Goal: Information Seeking & Learning: Learn about a topic

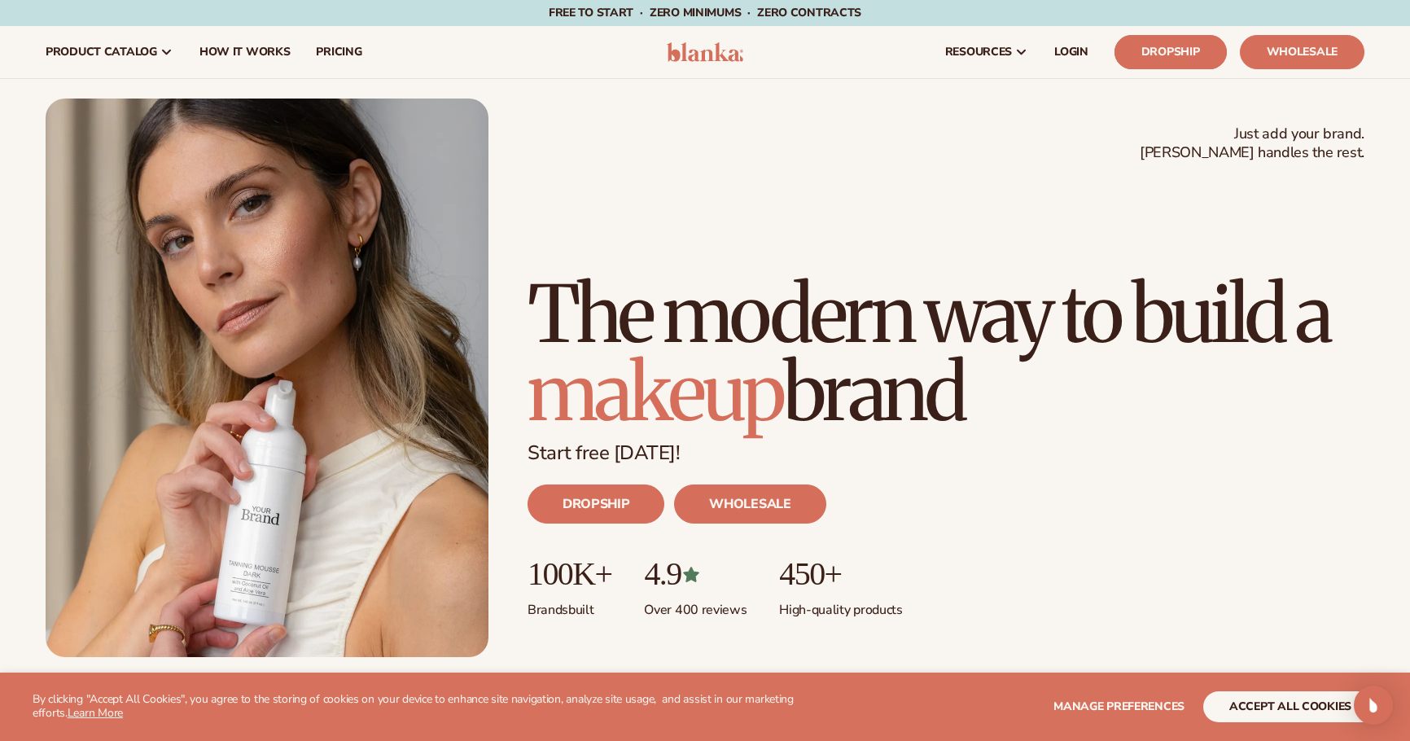
click at [1174, 50] on link "Dropship" at bounding box center [1171, 52] width 112 height 34
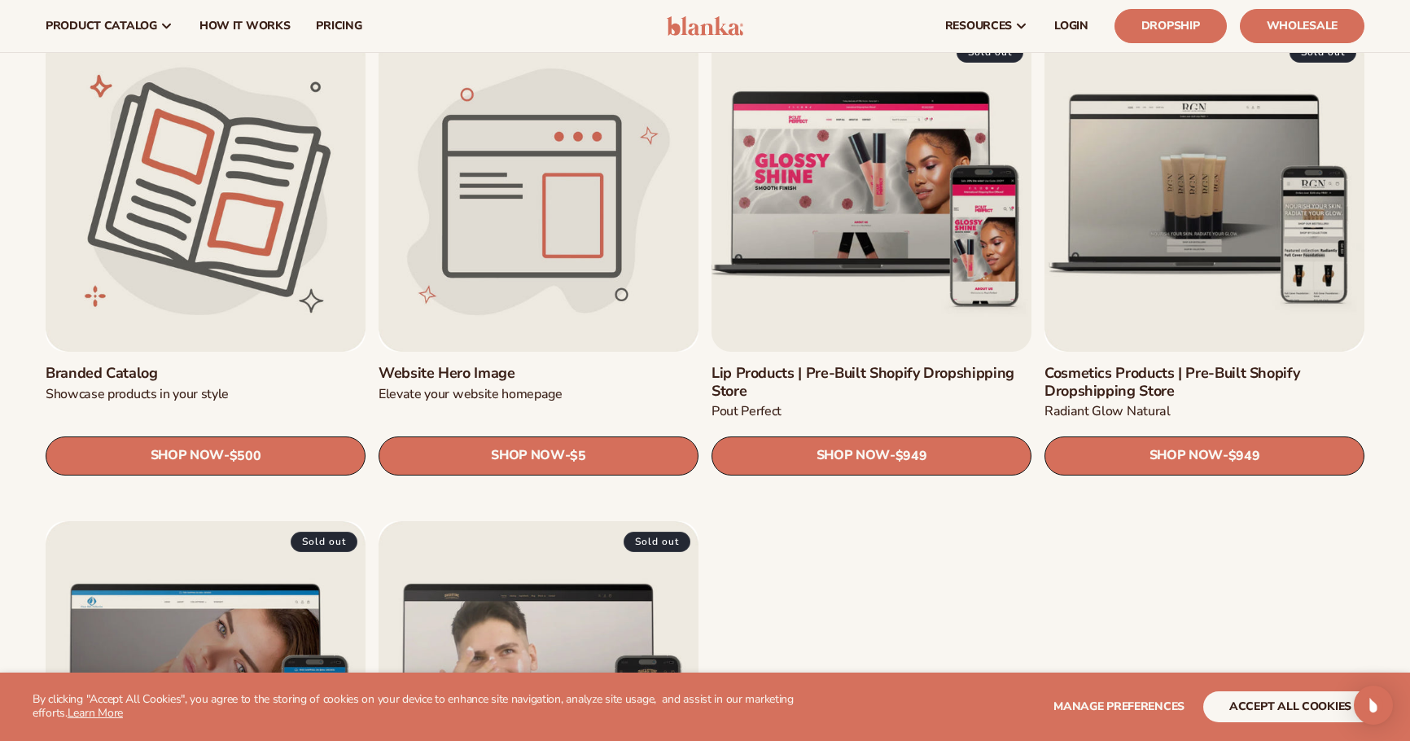
scroll to position [1915, 0]
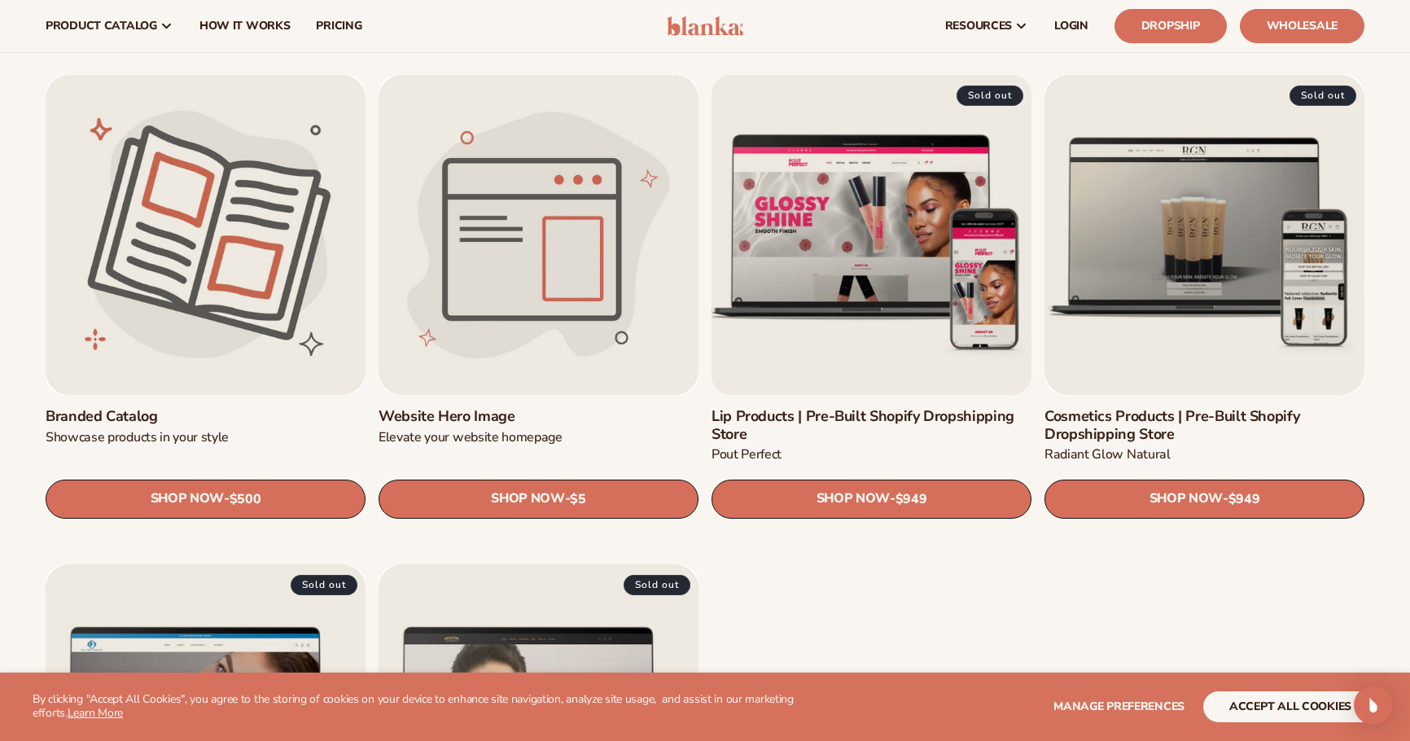
click at [855, 408] on link "Lip Products | Pre-Built Shopify Dropshipping Store" at bounding box center [872, 425] width 320 height 35
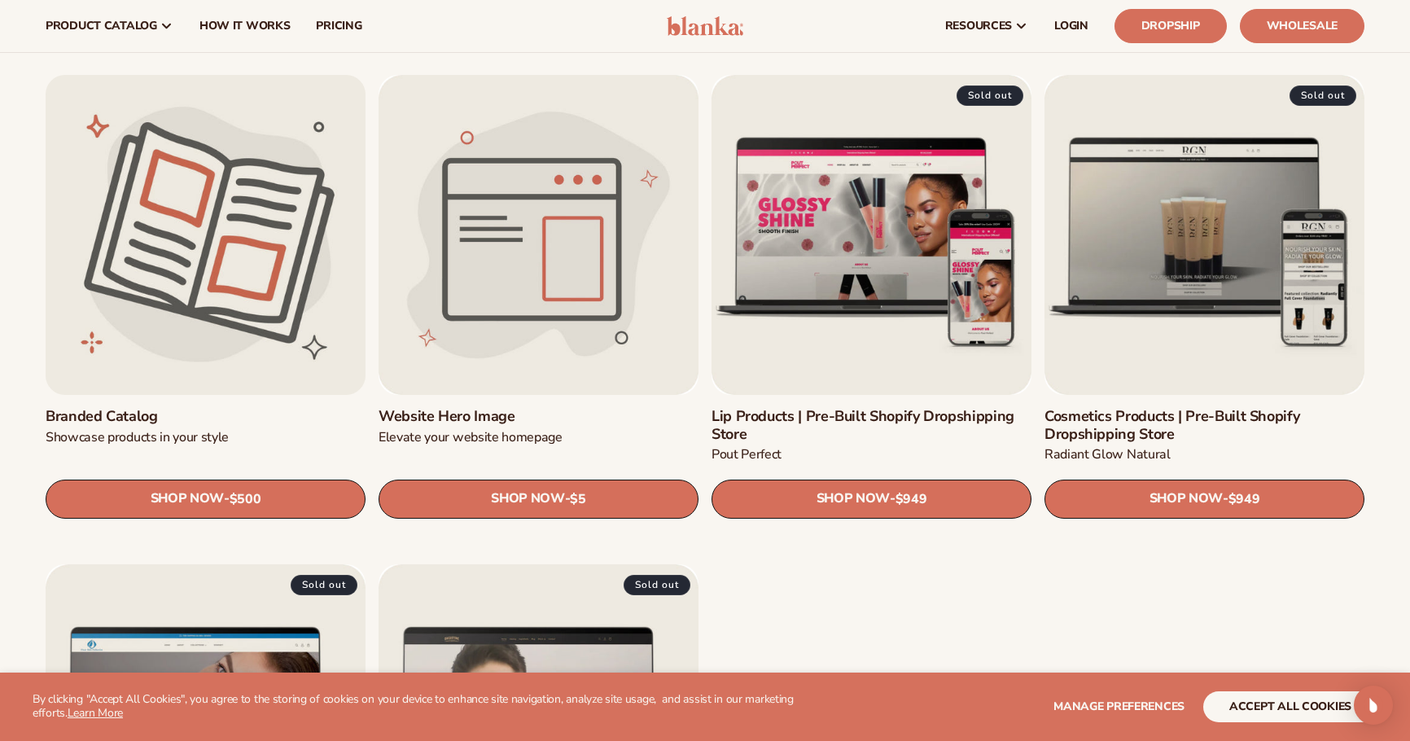
click at [286, 408] on link "Branded catalog" at bounding box center [206, 417] width 320 height 18
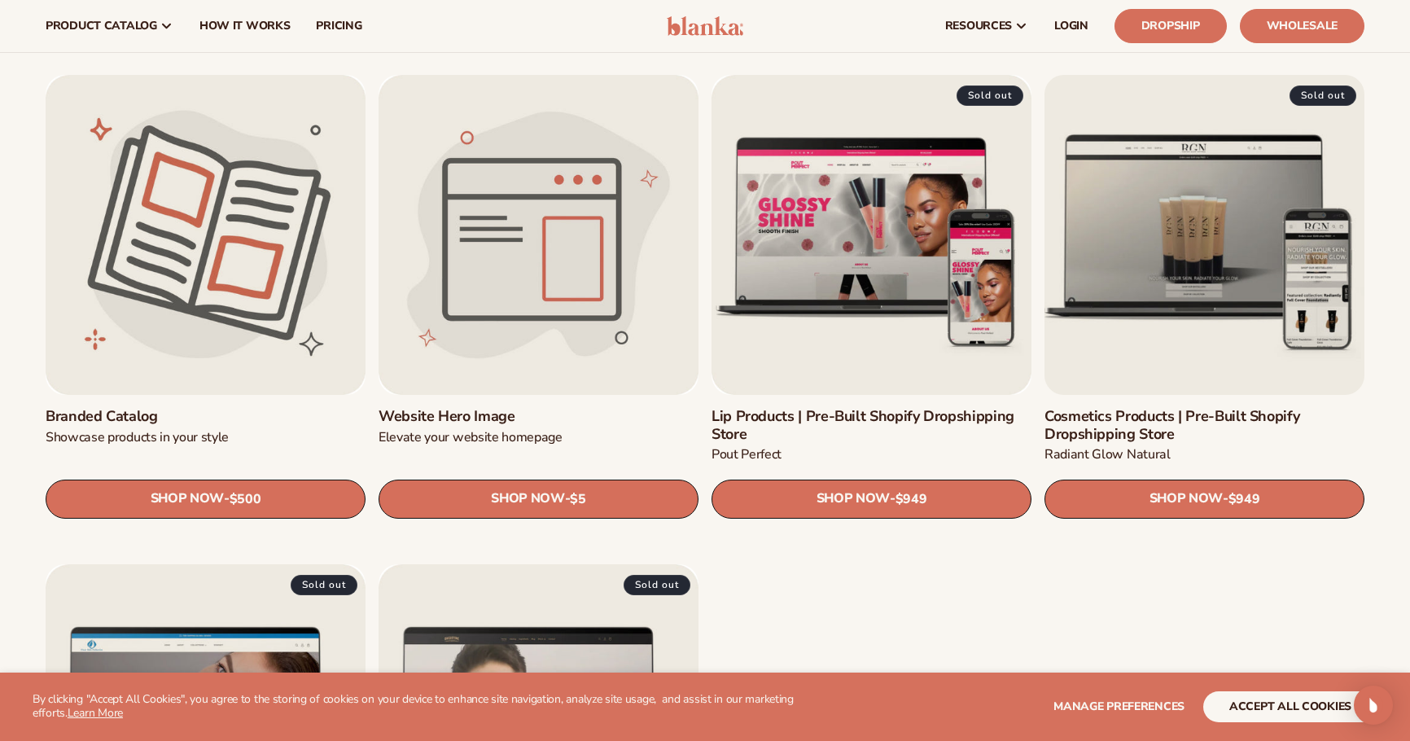
click at [1230, 408] on link "Cosmetics Products | Pre-Built Shopify Dropshipping Store" at bounding box center [1204, 425] width 320 height 35
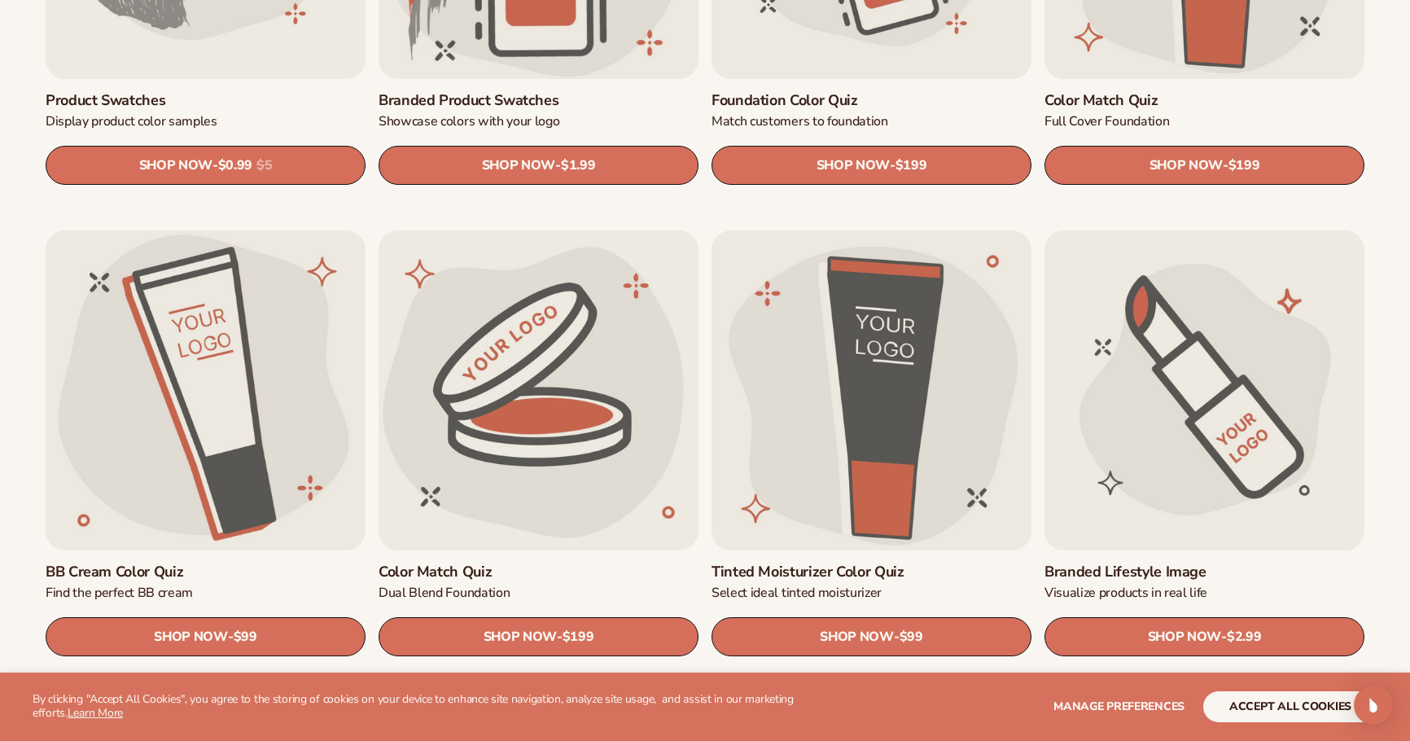
scroll to position [1298, 0]
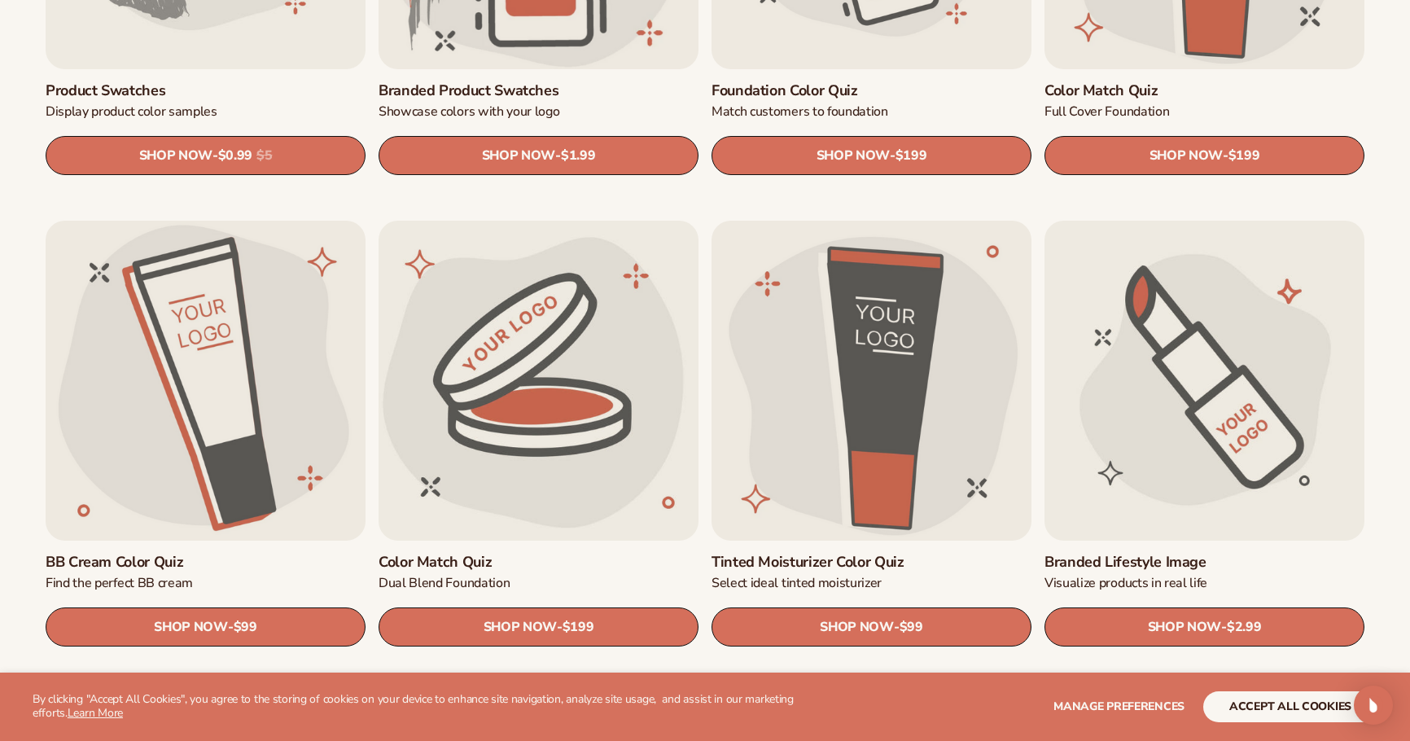
click at [1163, 554] on link "Branded Lifestyle Image" at bounding box center [1204, 563] width 320 height 18
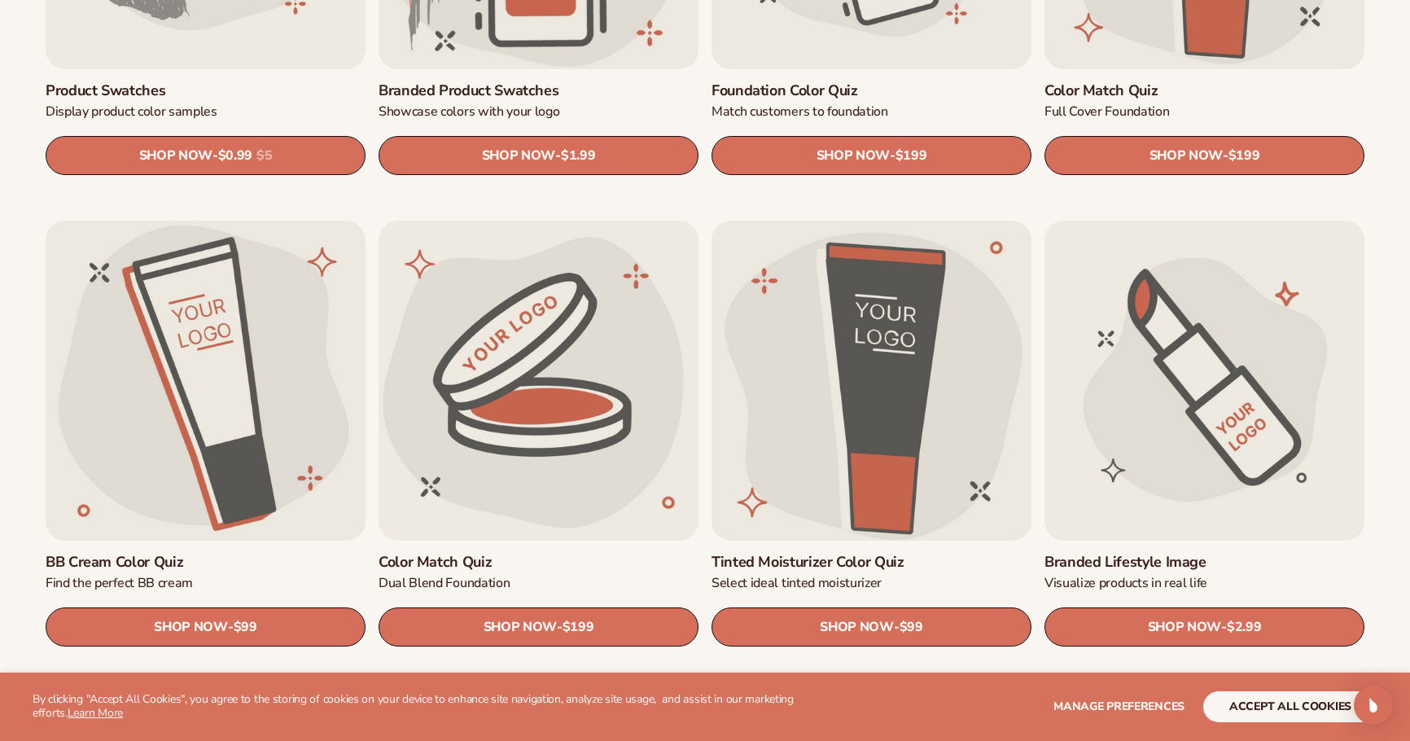
click at [879, 554] on link "Tinted Moisturizer Color Quiz" at bounding box center [872, 563] width 320 height 18
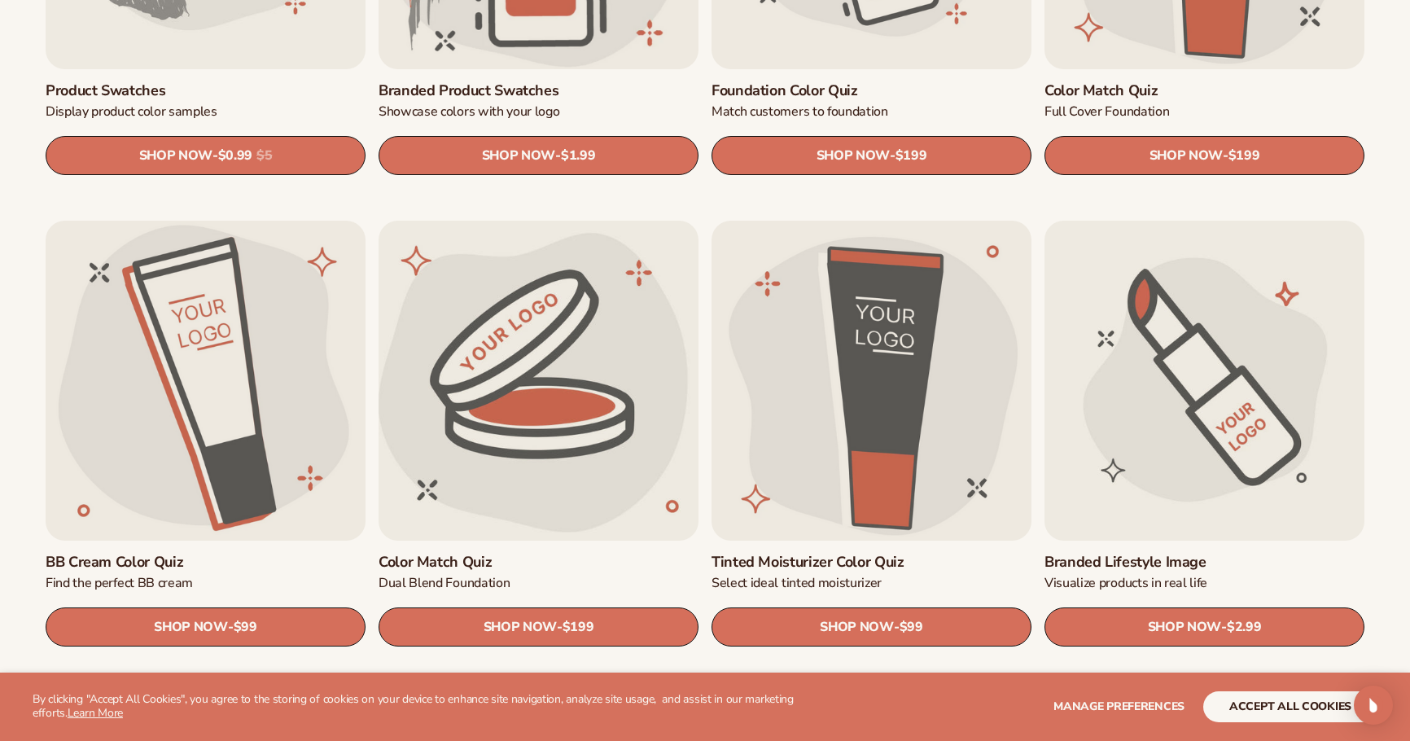
click at [547, 554] on link "Color Match Quiz" at bounding box center [539, 563] width 320 height 18
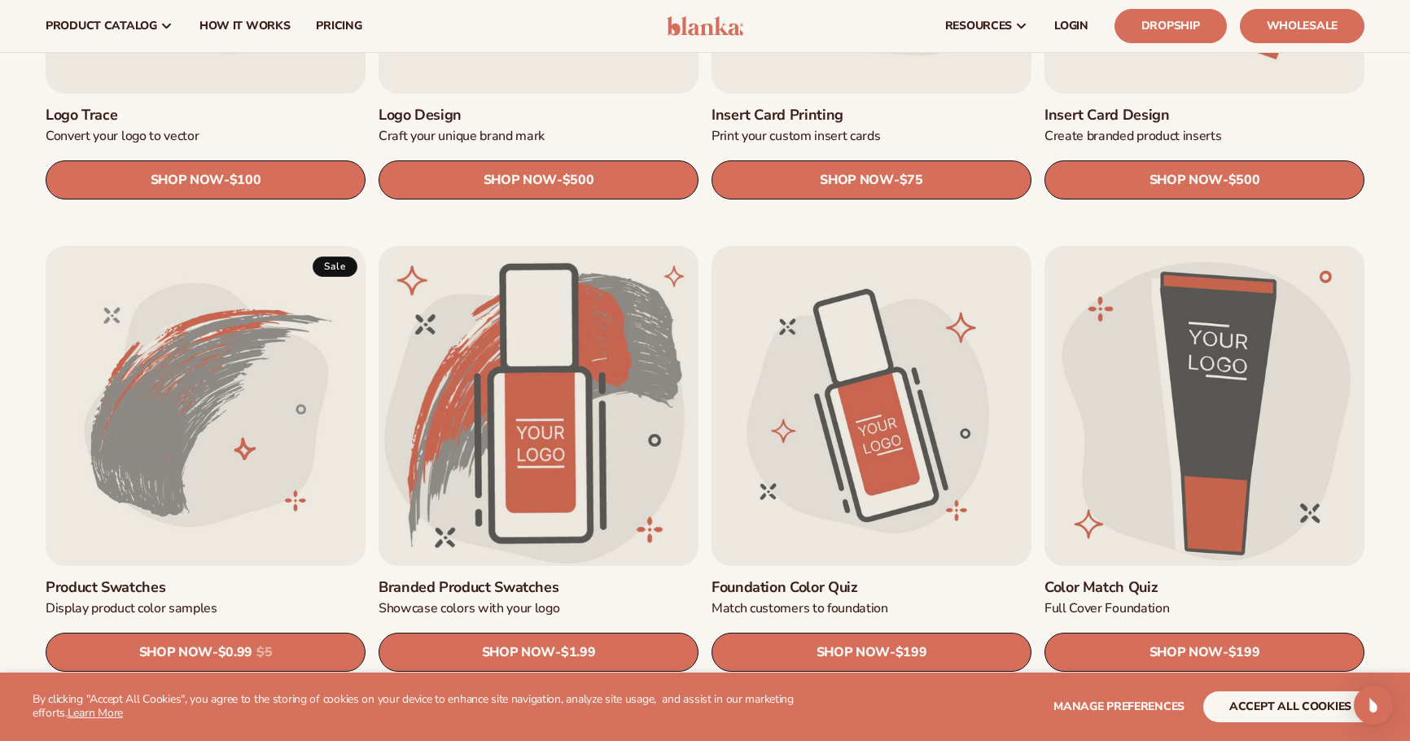
scroll to position [798, 0]
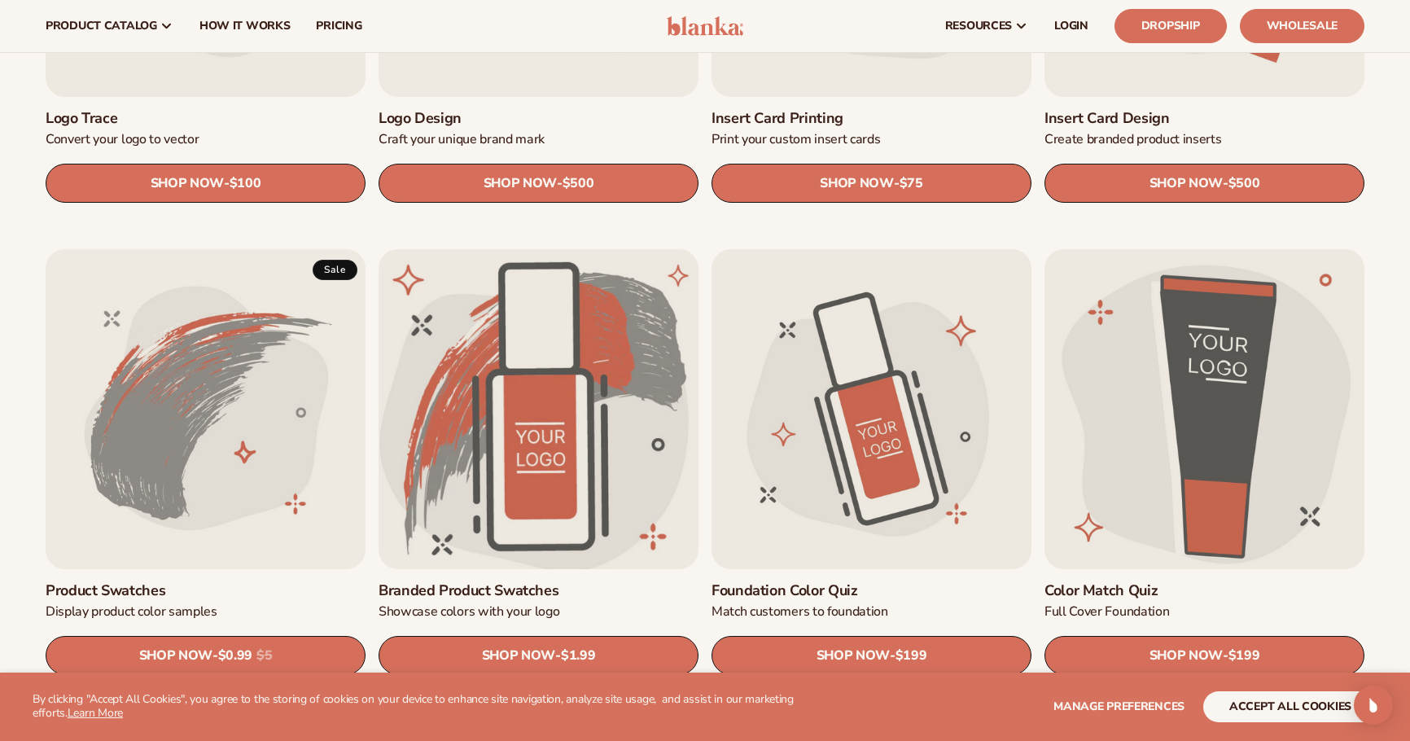
click at [617, 582] on link "Branded product swatches" at bounding box center [539, 591] width 320 height 18
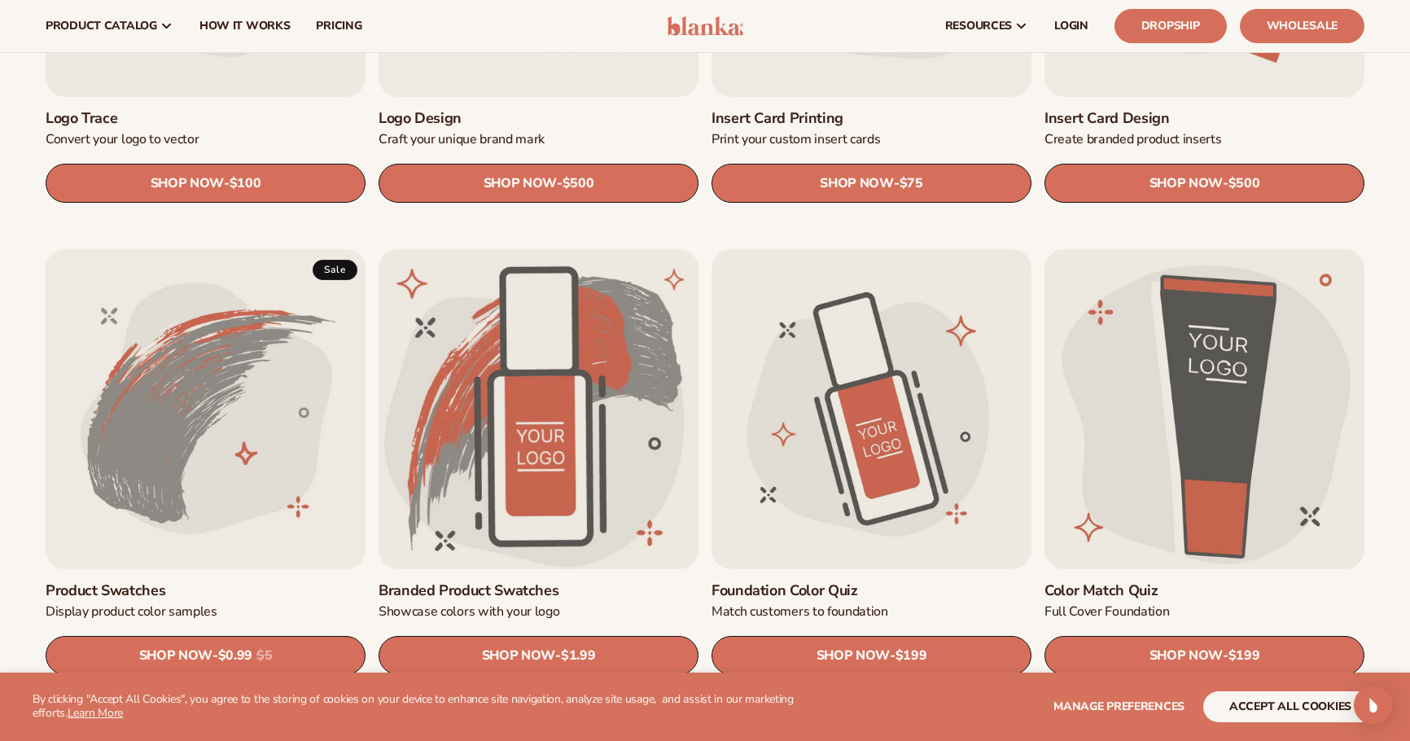
click at [280, 582] on link "Product Swatches" at bounding box center [206, 591] width 320 height 18
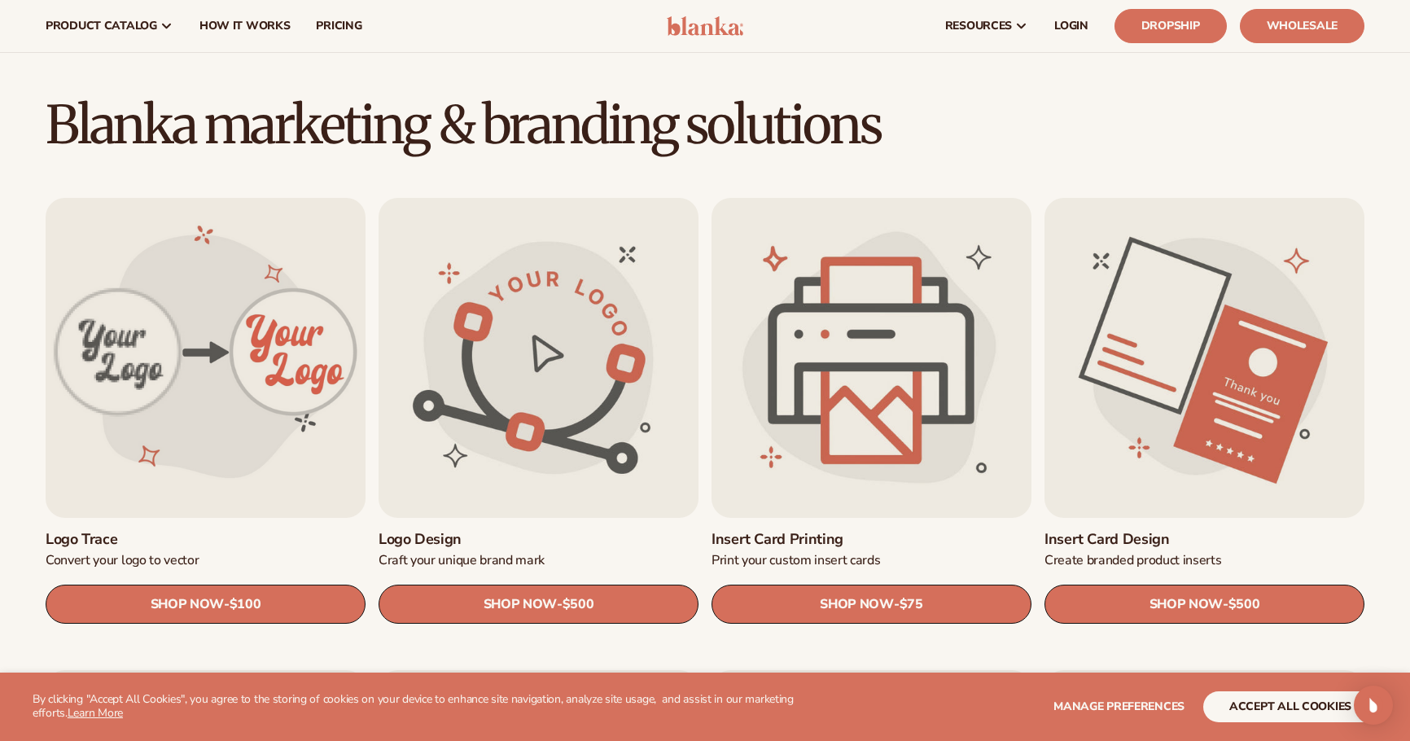
scroll to position [374, 0]
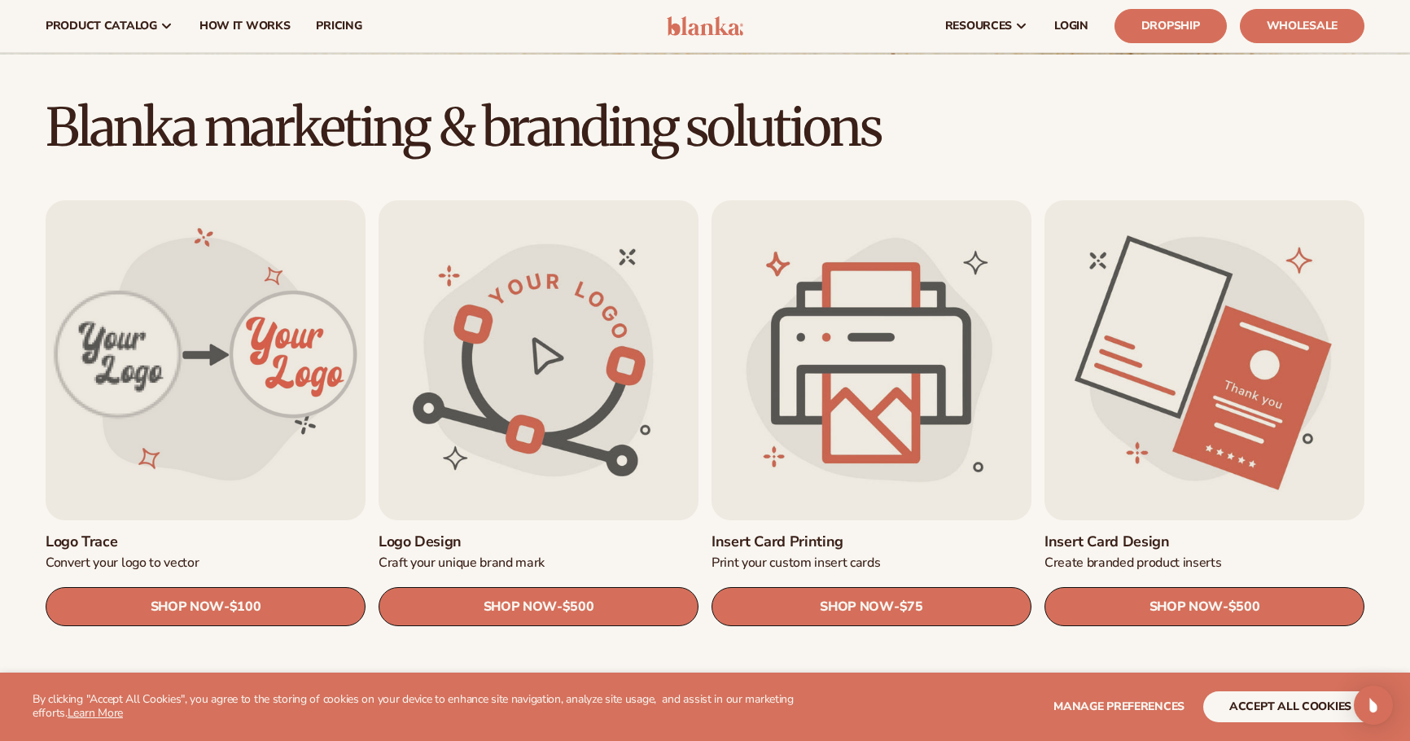
click at [1190, 533] on link "Insert card design" at bounding box center [1204, 542] width 320 height 18
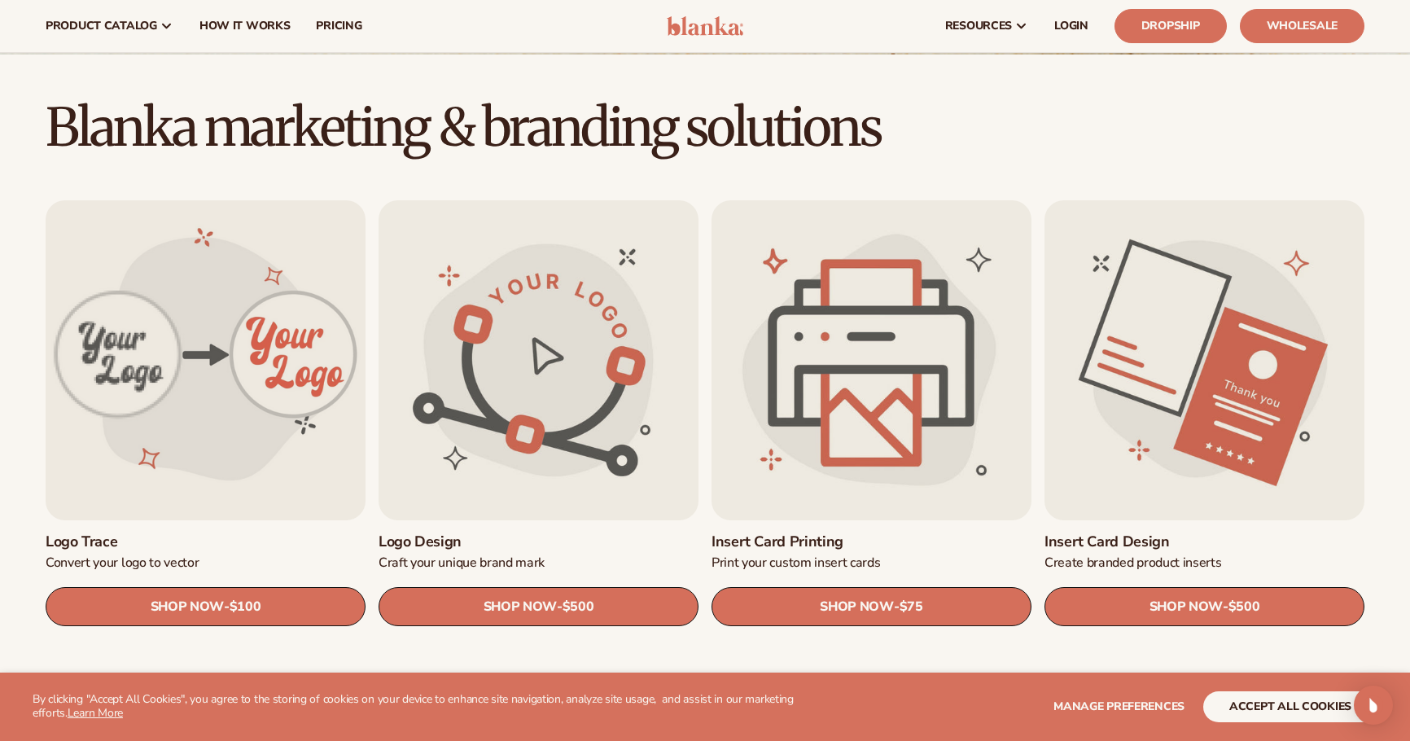
click at [895, 533] on link "Insert card printing" at bounding box center [872, 542] width 320 height 18
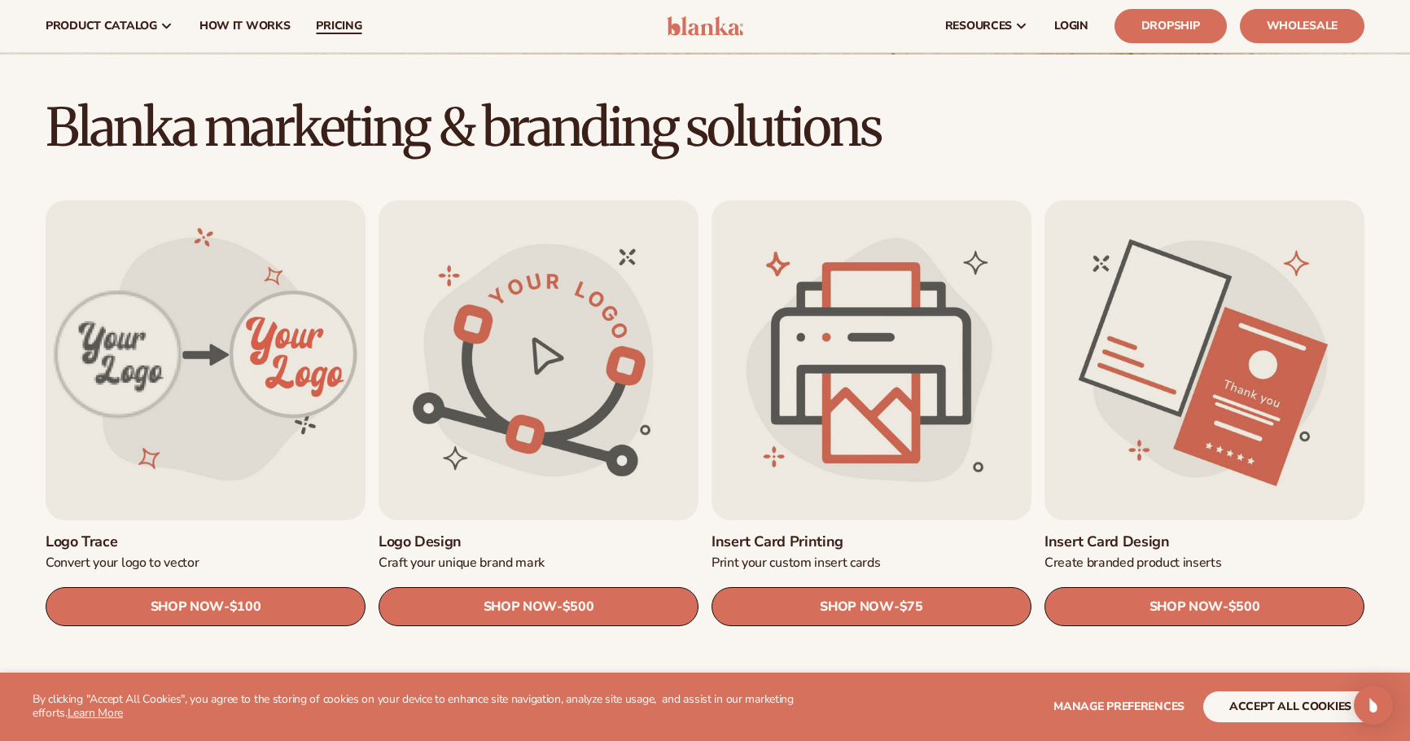
click at [326, 31] on span "pricing" at bounding box center [339, 26] width 46 height 13
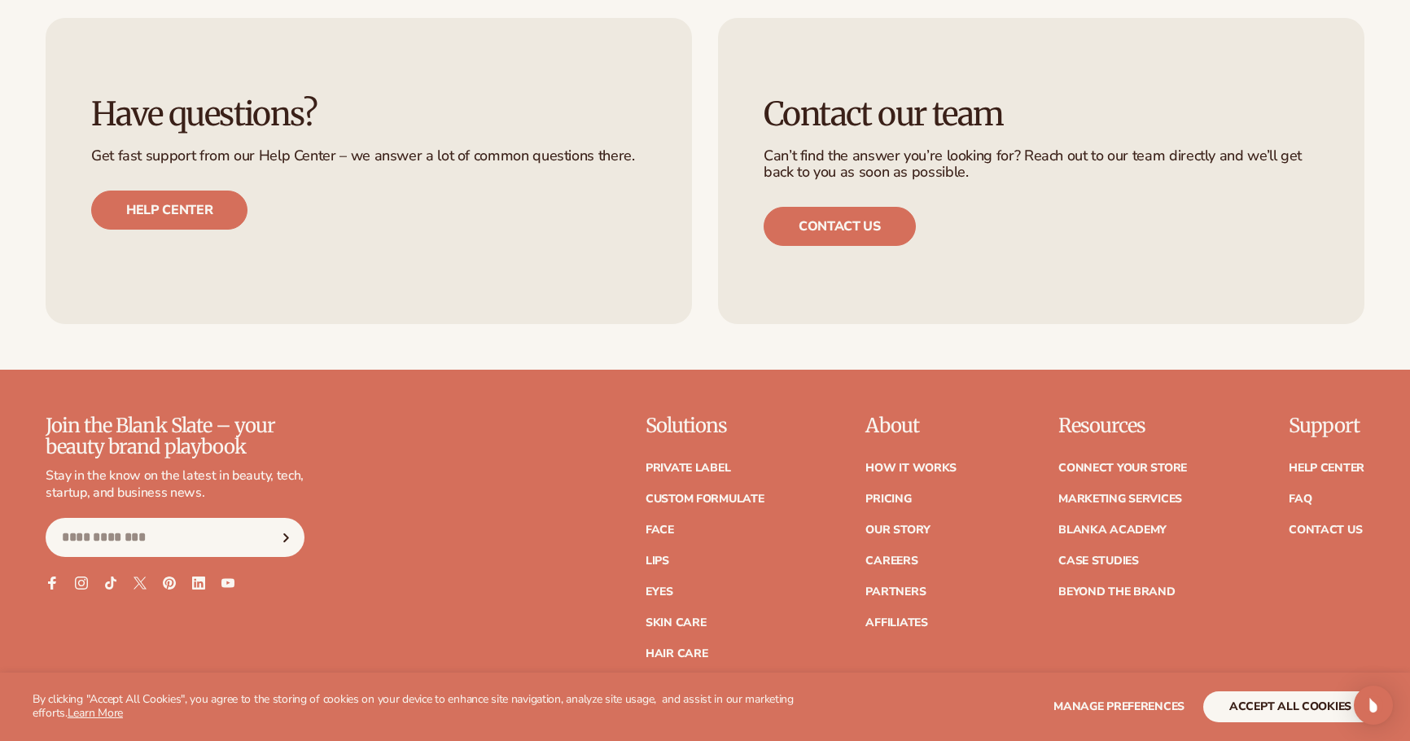
scroll to position [1885, 0]
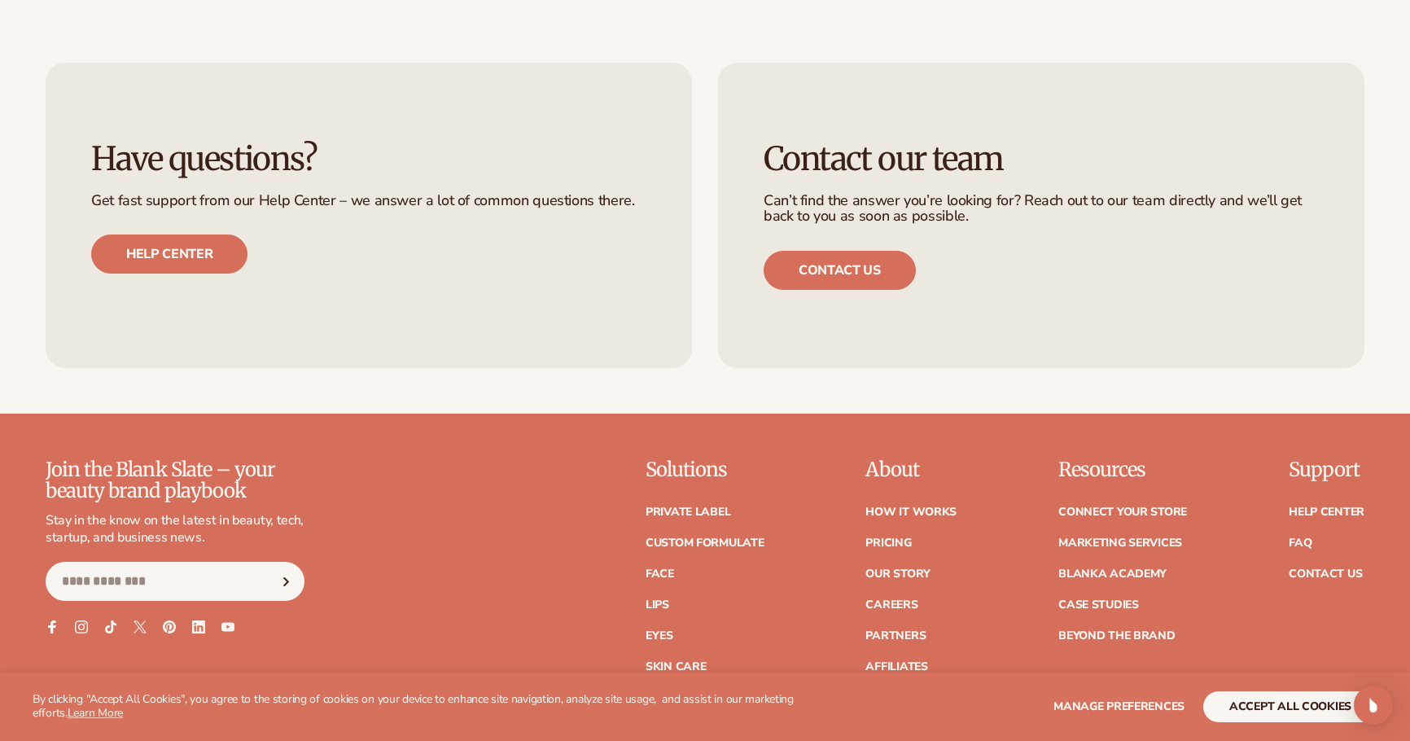
scroll to position [1173, 0]
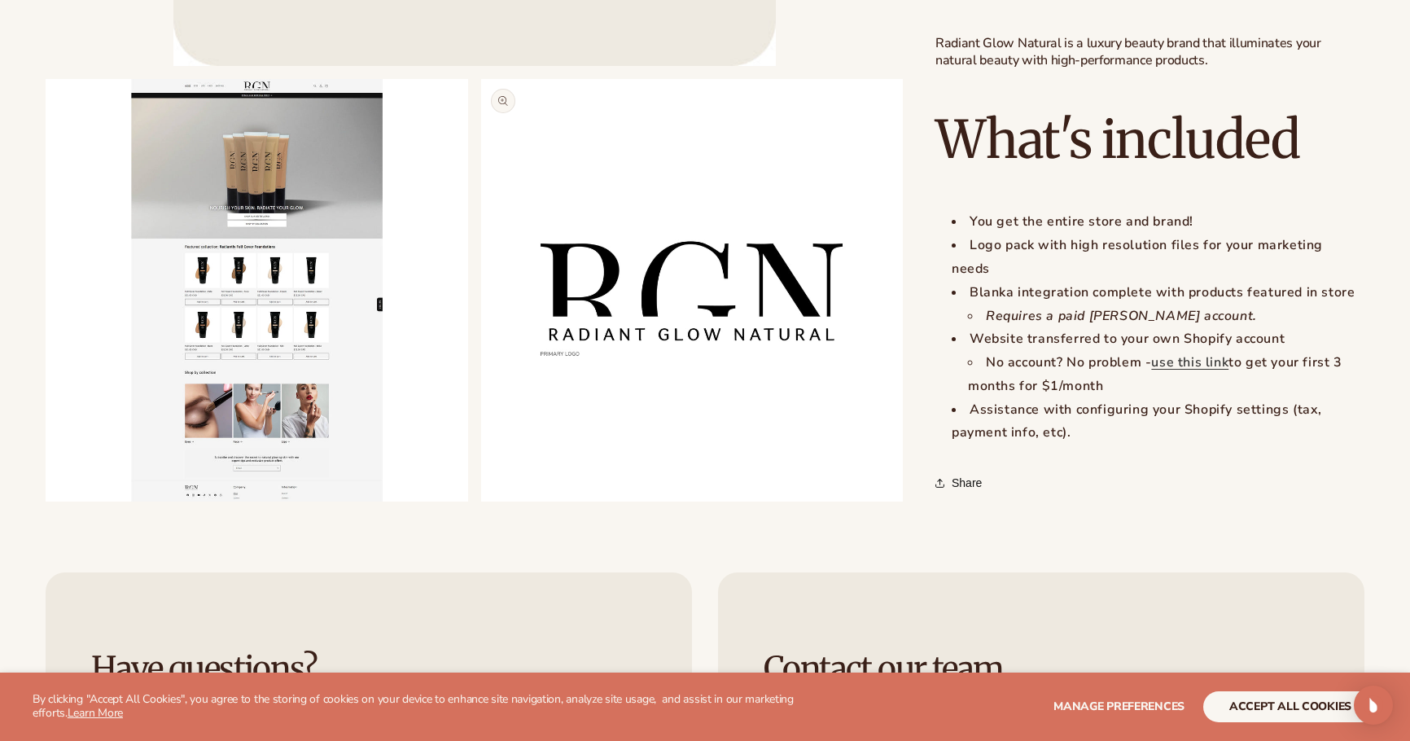
scroll to position [1470, 0]
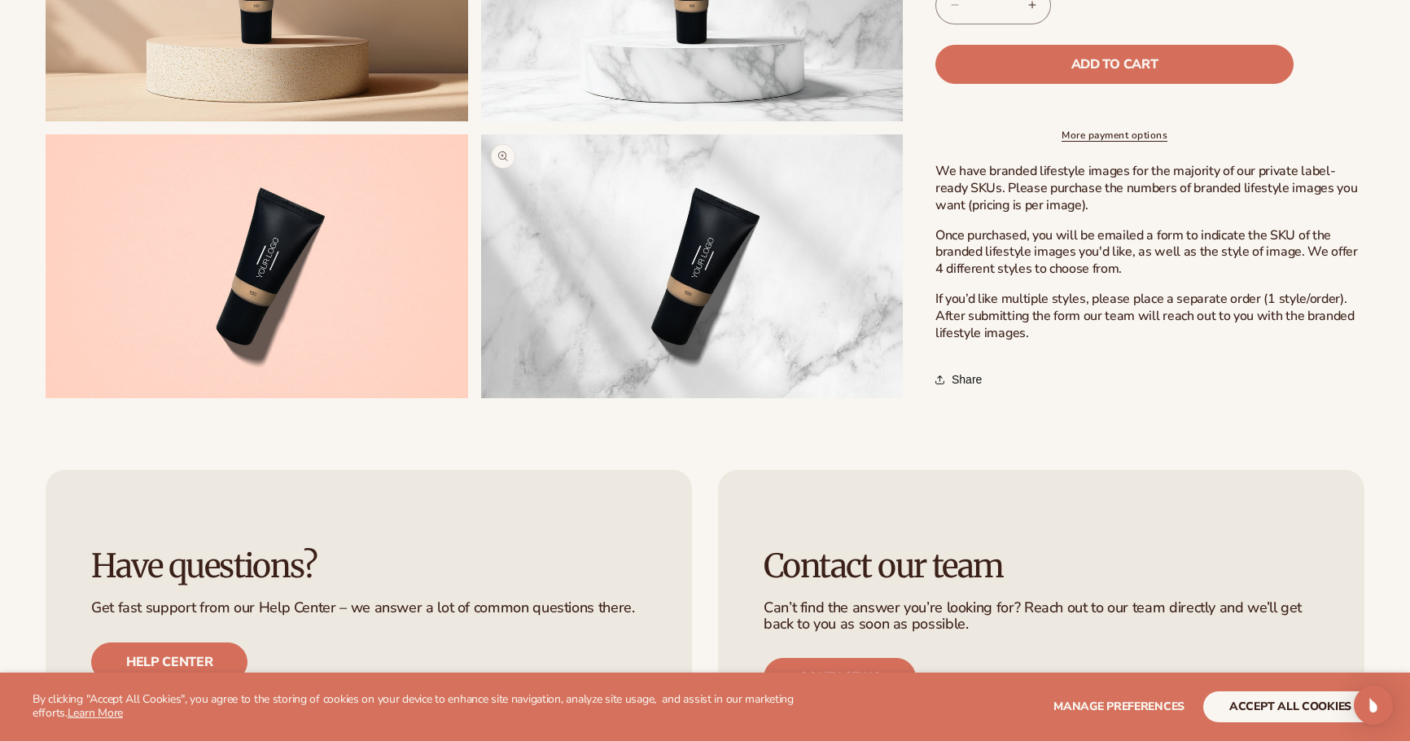
scroll to position [872, 0]
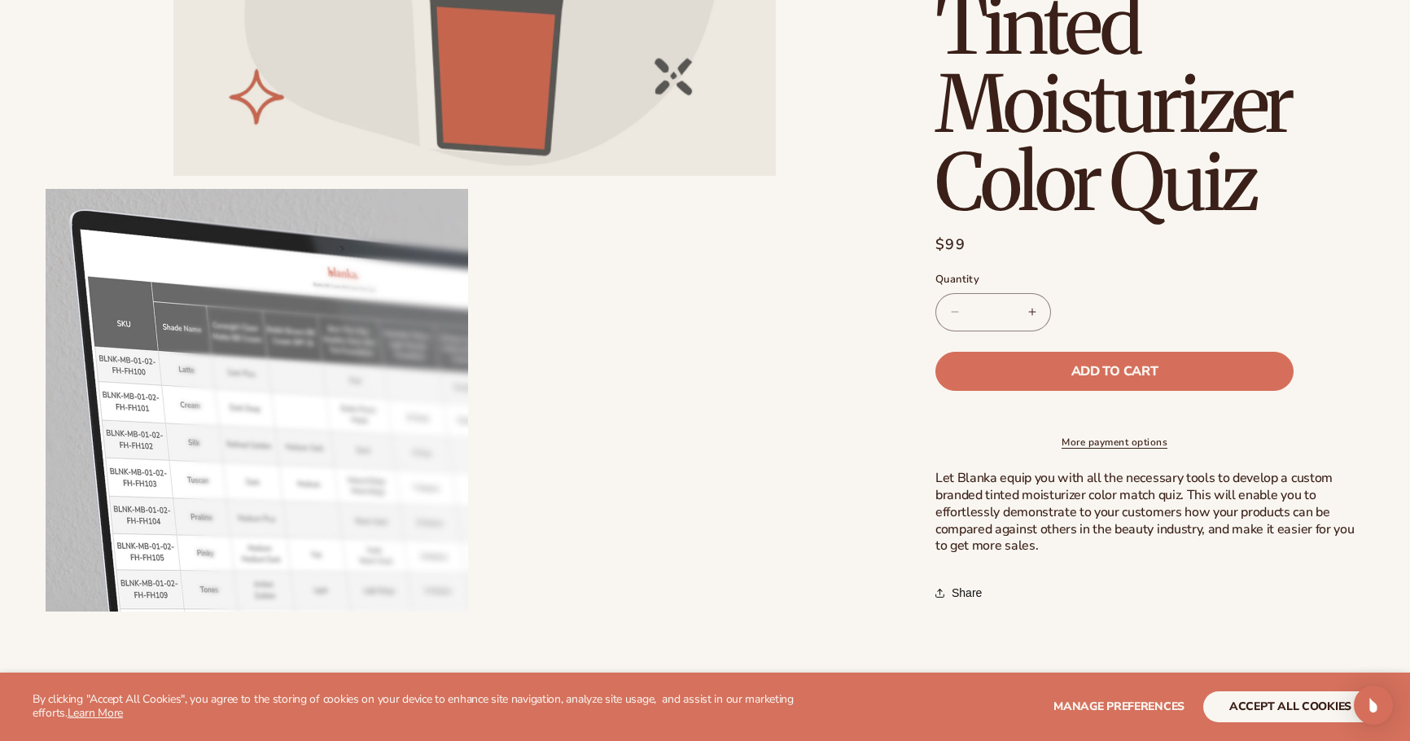
scroll to position [558, 0]
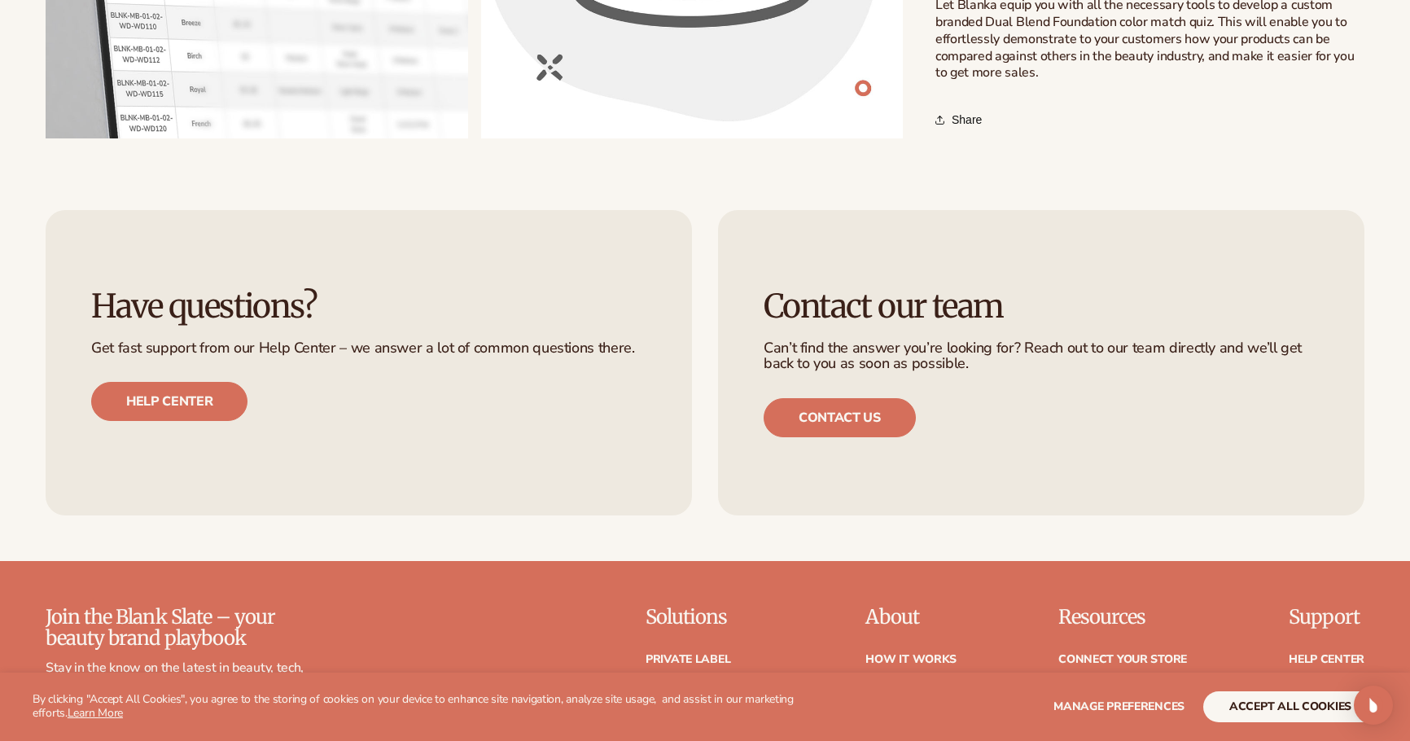
scroll to position [1026, 0]
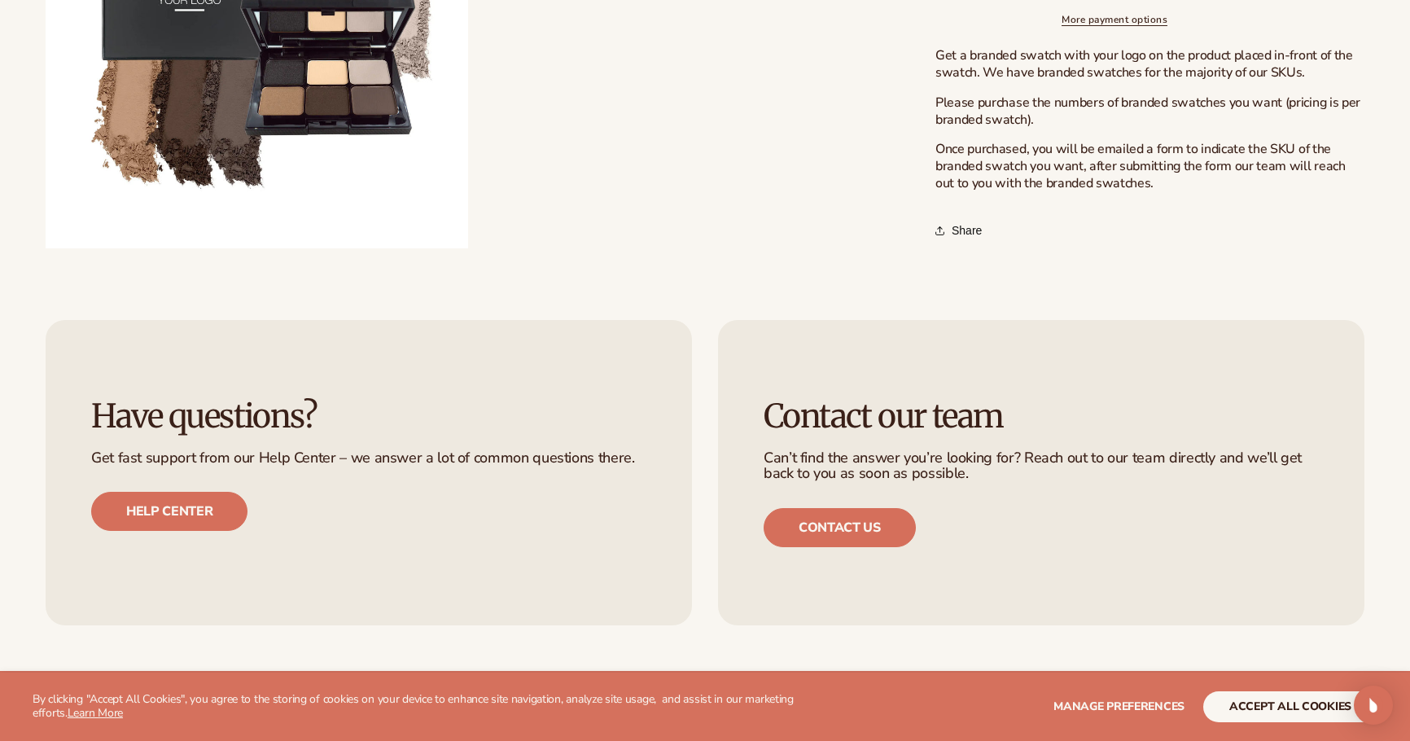
scroll to position [1785, 0]
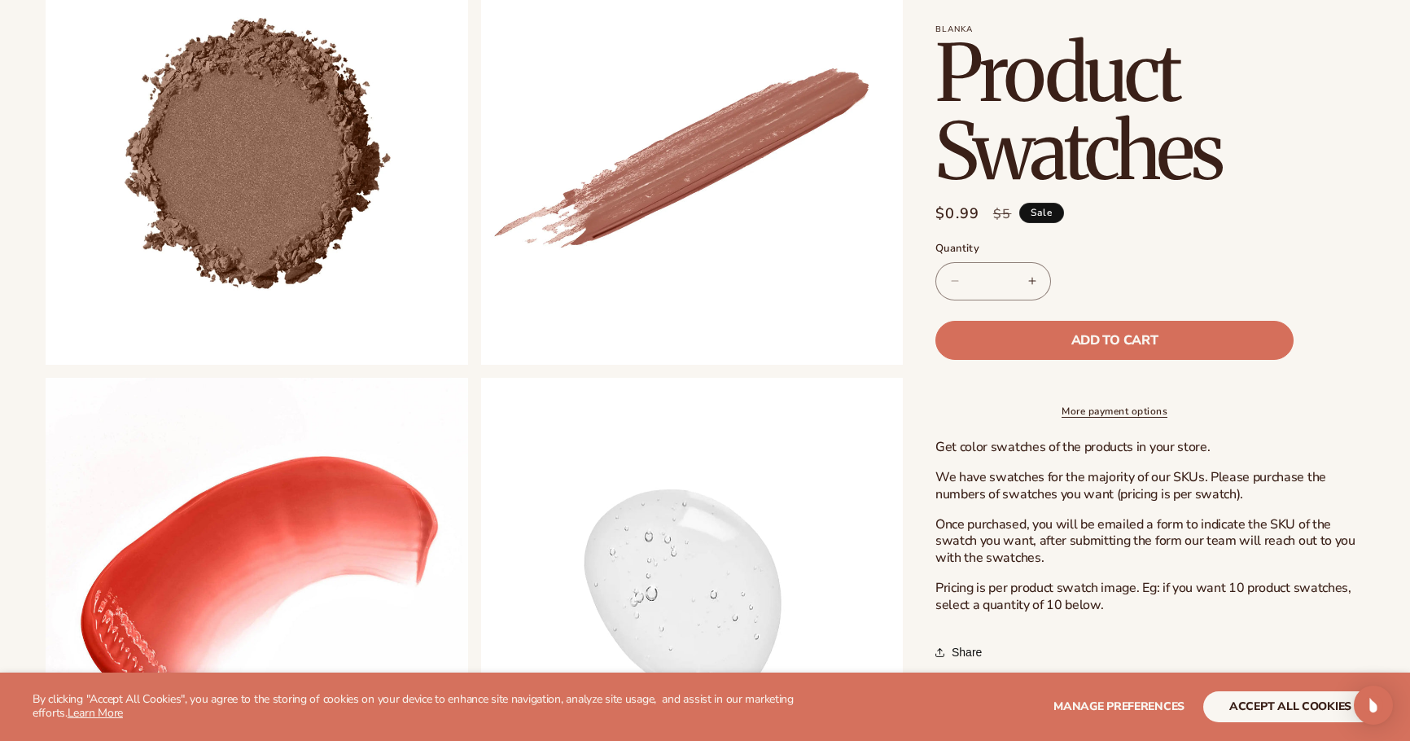
scroll to position [809, 0]
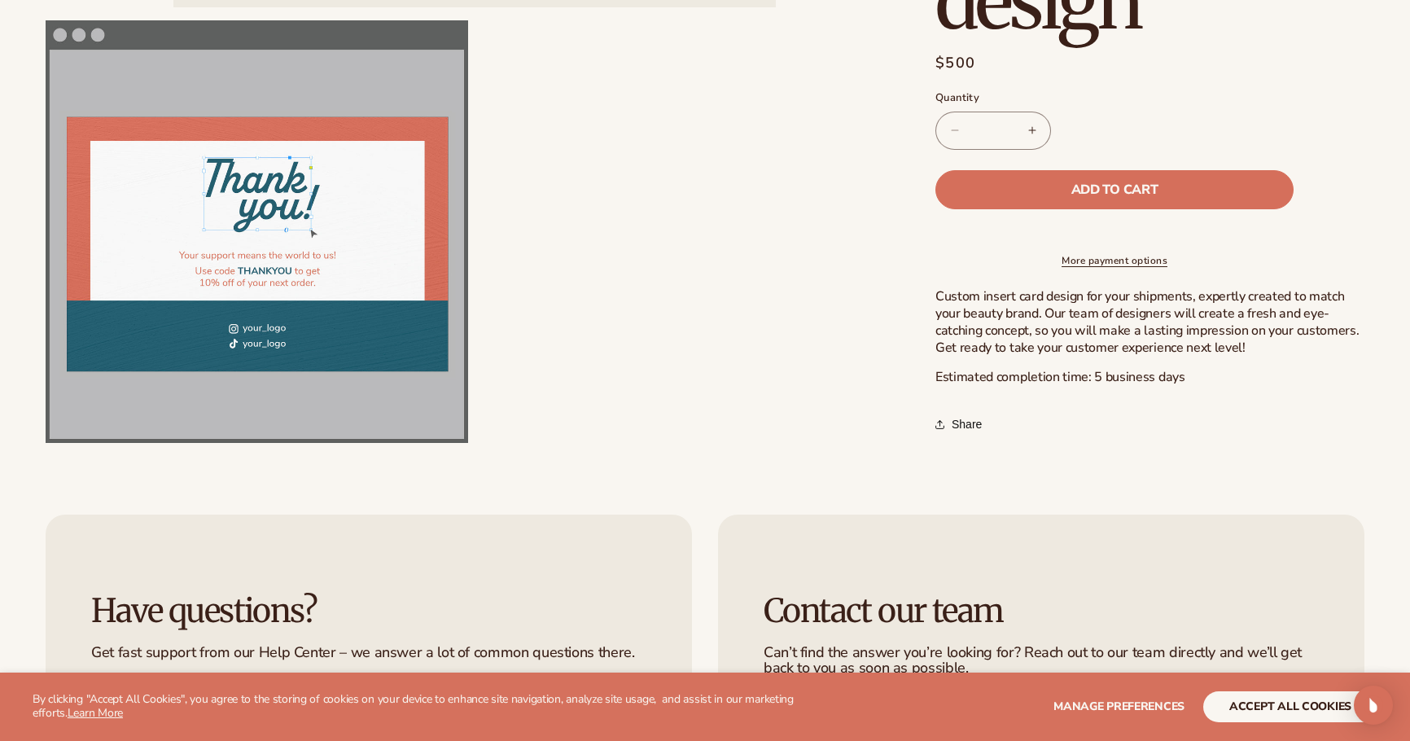
scroll to position [722, 0]
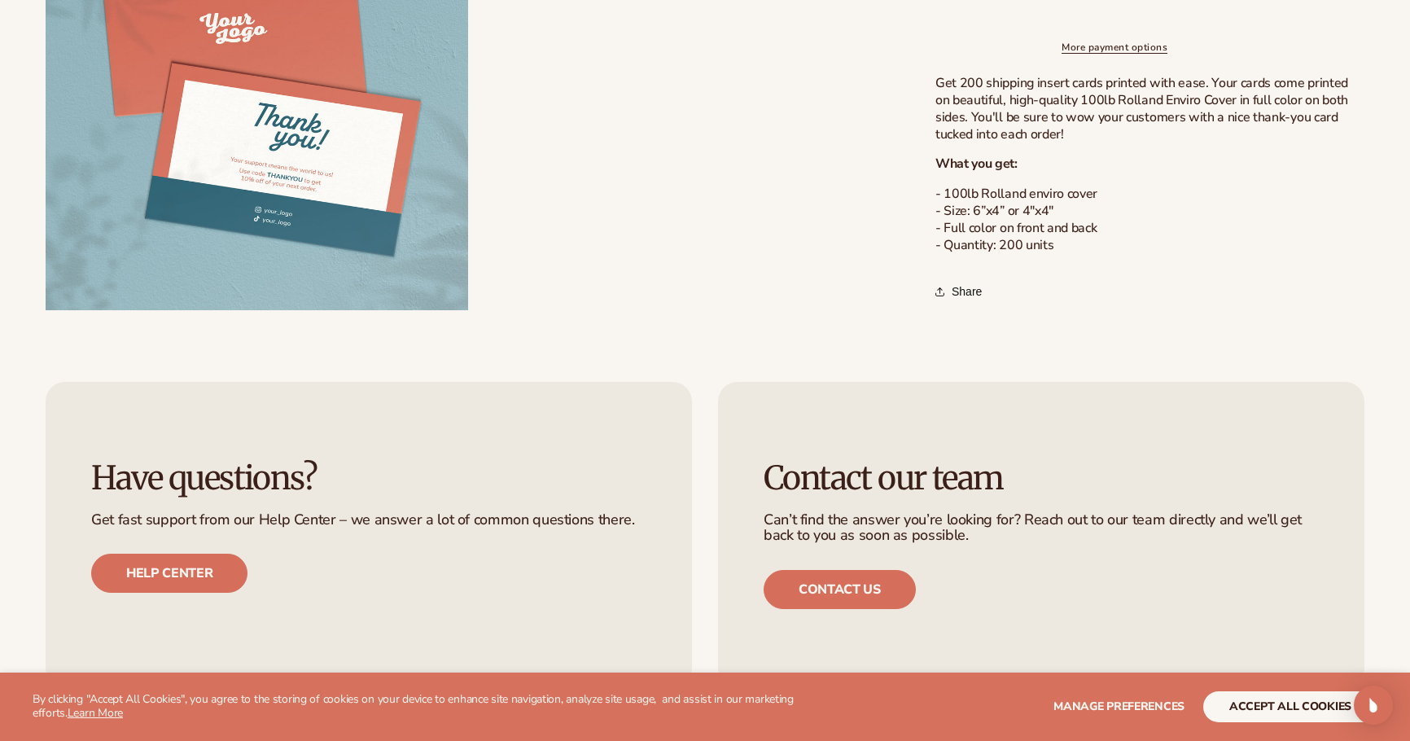
scroll to position [853, 0]
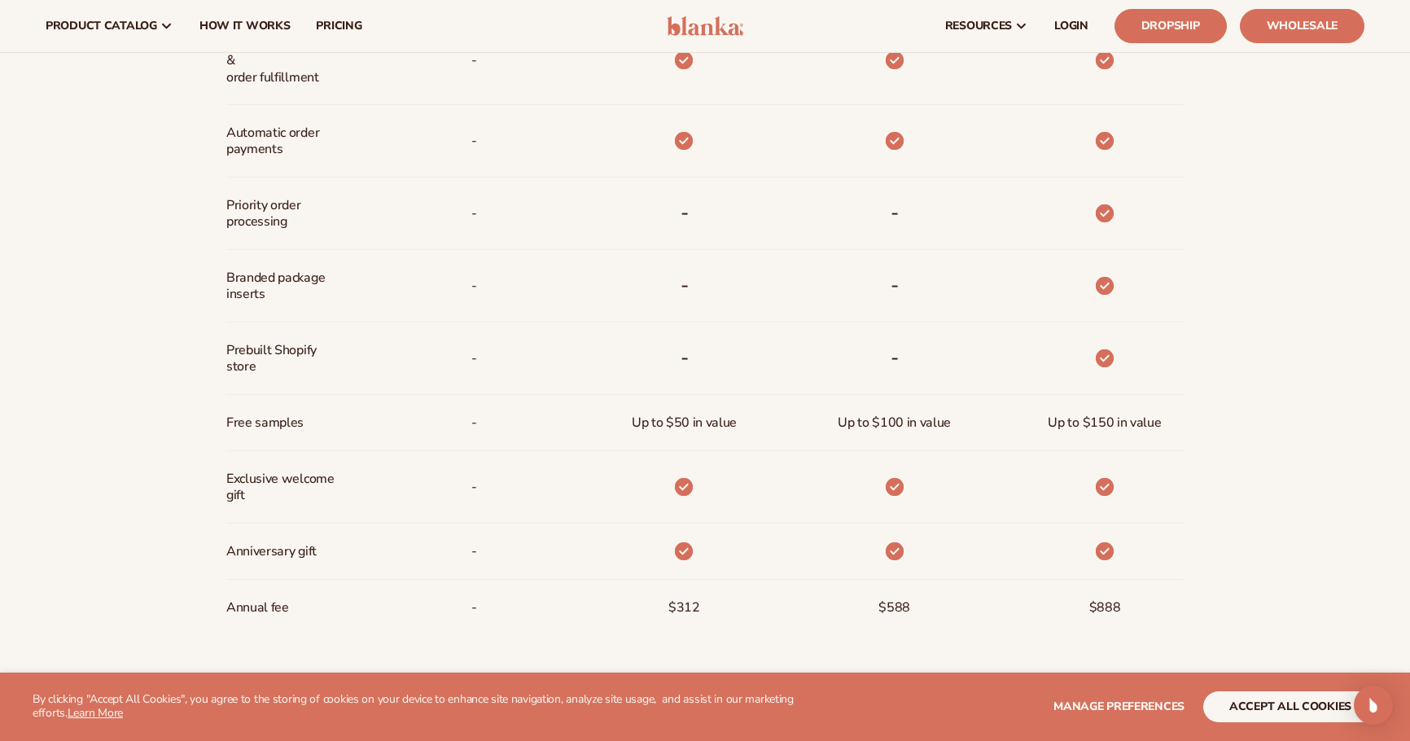
scroll to position [1078, 0]
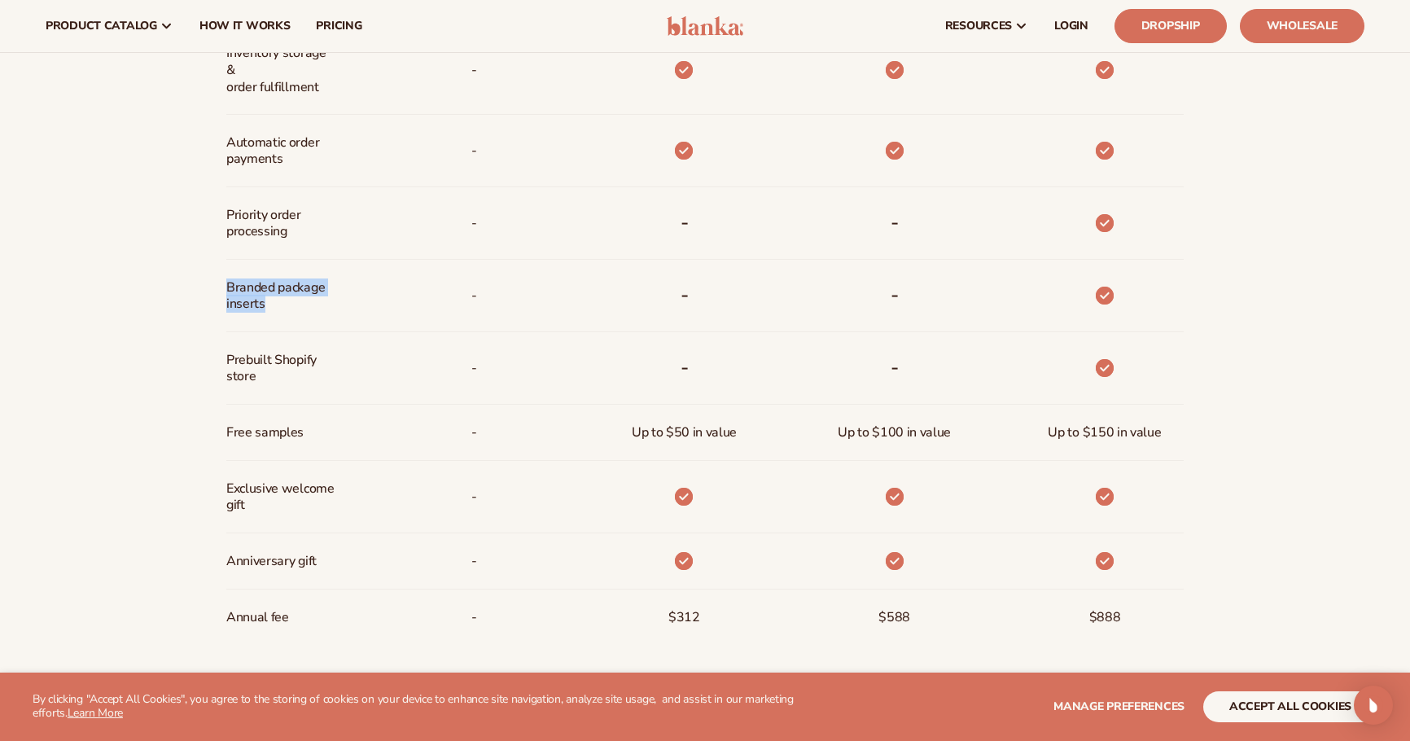
drag, startPoint x: 297, startPoint y: 302, endPoint x: 218, endPoint y: 291, distance: 79.8
click at [218, 291] on div "Billed Monthly billed Yearly Billed Monthly billed Yearly Discounts Support Inv…" at bounding box center [705, 149] width 1049 height 1081
copy span "Branded package inserts"
